Goal: Task Accomplishment & Management: Use online tool/utility

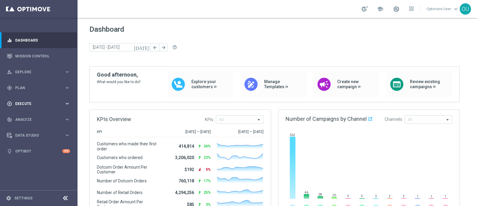
click at [20, 104] on span "Execute" at bounding box center [39, 104] width 49 height 4
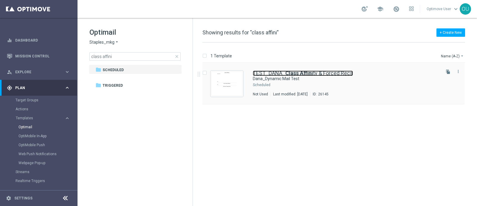
click at [319, 72] on link "TEST_DANA_ Class Affini ty & Forced Recs" at bounding box center [303, 72] width 100 height 5
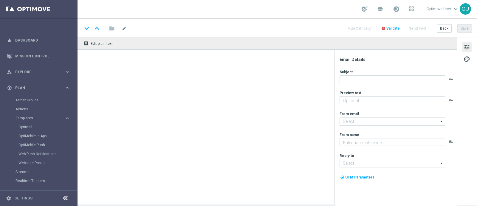
type input "staples@connected.staples.com"
type textarea "Staples"
type input "info@staples.com"
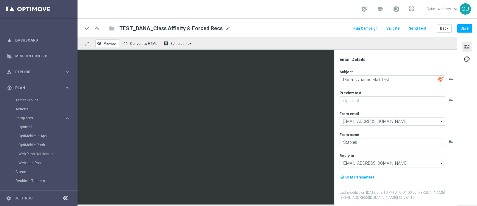
click at [111, 41] on span "Preview" at bounding box center [110, 43] width 13 height 4
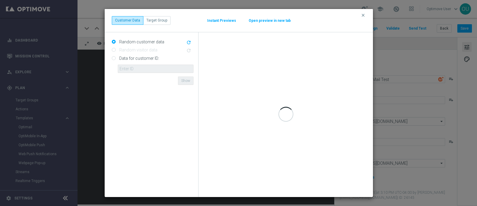
click at [143, 59] on label "Data for customer ID:" at bounding box center [138, 57] width 41 height 5
click at [116, 59] on input "Data for customer ID:" at bounding box center [114, 58] width 4 height 4
radio input "true"
click at [143, 67] on input "text" at bounding box center [156, 68] width 76 height 8
paste input "10030079325"
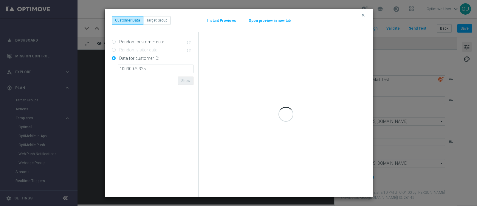
click at [136, 83] on form "Random customer data refresh Random visitor data refresh Data for customer ID: …" at bounding box center [153, 114] width 82 height 155
click at [172, 78] on form "Random customer data refresh Random visitor data refresh Data for customer ID: …" at bounding box center [153, 114] width 82 height 155
click at [175, 70] on input "10030079325" at bounding box center [156, 68] width 76 height 8
type input "10030079325"
click at [363, 17] on icon "clear" at bounding box center [363, 15] width 5 height 5
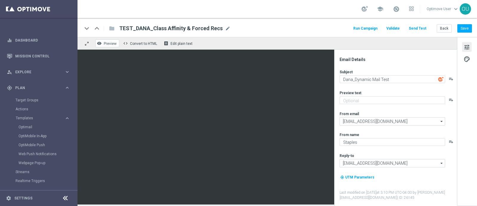
click at [109, 44] on span "Preview" at bounding box center [110, 43] width 13 height 4
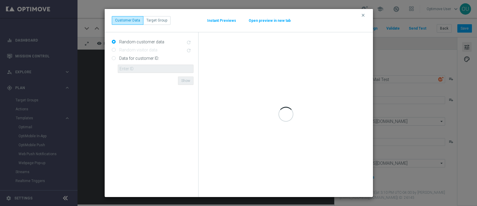
click at [114, 58] on input "Data for customer ID:" at bounding box center [114, 58] width 4 height 4
radio input "true"
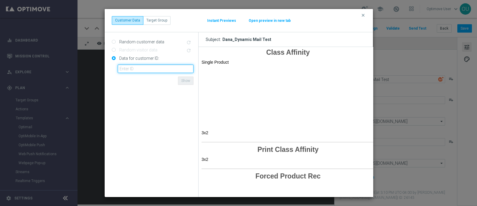
click at [143, 68] on input "text" at bounding box center [156, 68] width 76 height 8
paste input "10030079325"
type input "10030079325"
click at [153, 83] on form "Random customer data refresh Random visitor data refresh Data for customer ID: …" at bounding box center [153, 114] width 82 height 155
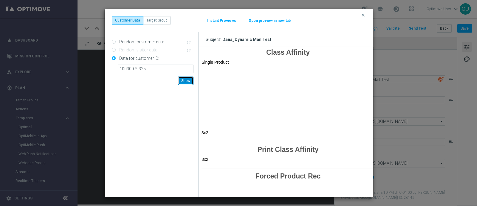
click at [185, 82] on button "Show" at bounding box center [186, 80] width 16 height 8
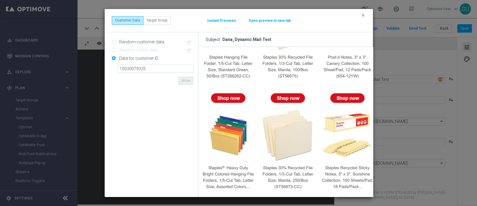
scroll to position [186, 0]
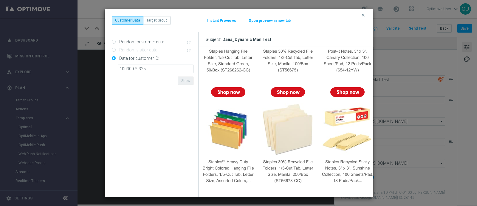
click at [226, 18] on div "Instant Previews" at bounding box center [222, 20] width 30 height 5
click at [226, 20] on button "Instant Previews" at bounding box center [222, 20] width 30 height 5
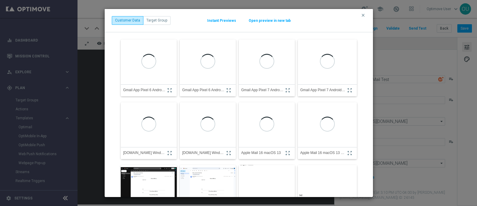
click at [261, 21] on button "Open preview in new tab" at bounding box center [269, 20] width 43 height 5
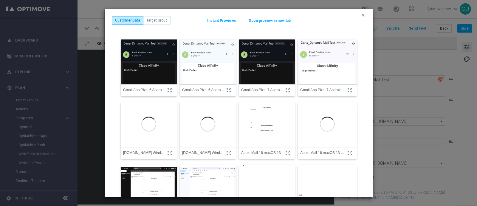
click at [228, 20] on button "Instant Previews" at bounding box center [222, 20] width 30 height 5
click at [160, 21] on button "Target Group" at bounding box center [156, 20] width 27 height 8
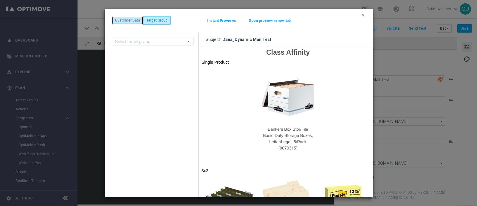
click at [129, 23] on button "Customer Data" at bounding box center [128, 20] width 32 height 8
